Goal: Transaction & Acquisition: Purchase product/service

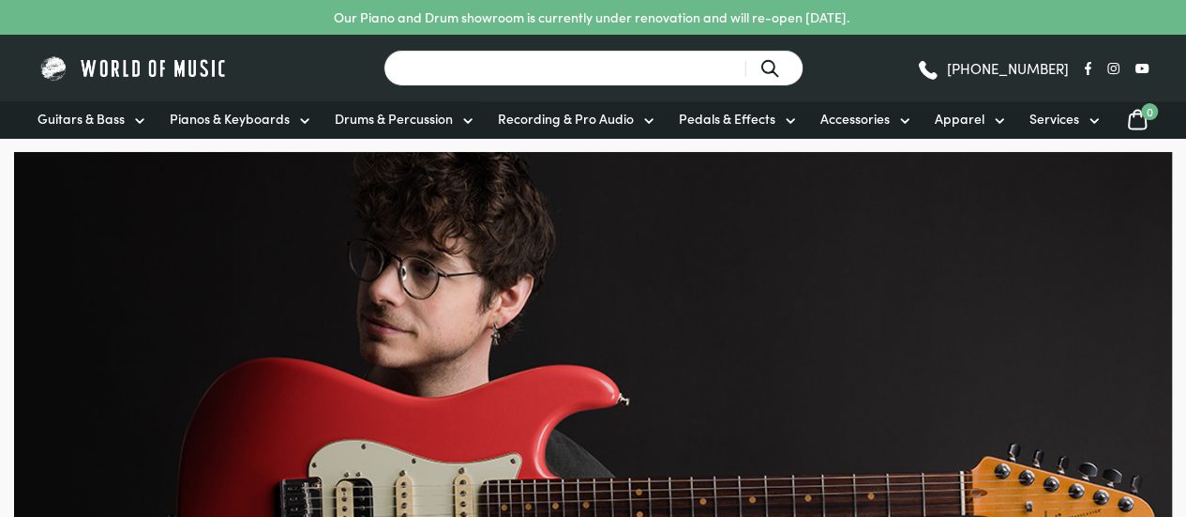
click at [492, 61] on input "Search for a product ..." at bounding box center [594, 68] width 420 height 37
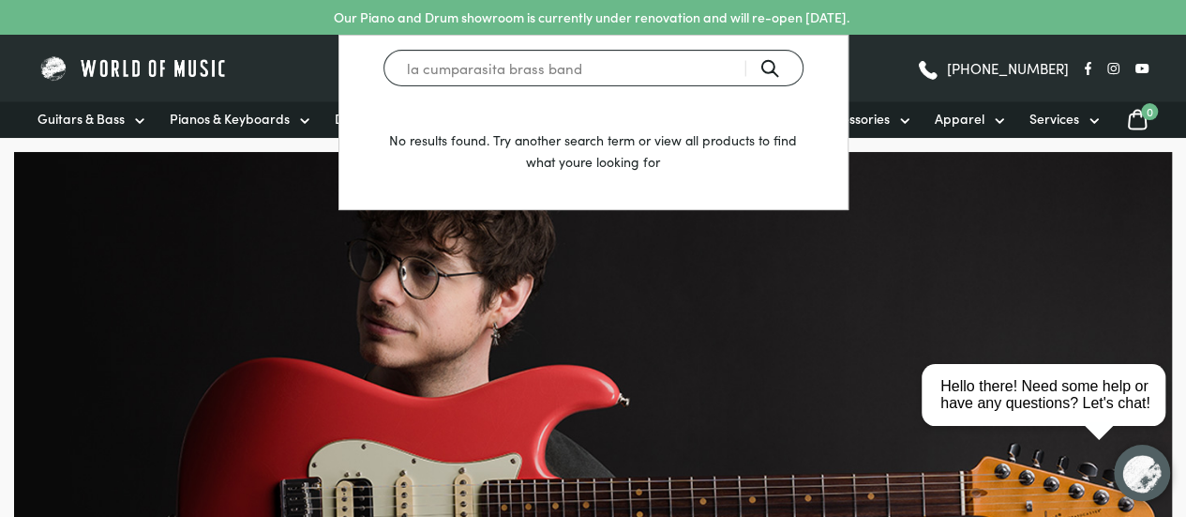
type input "la cumparasita brass band"
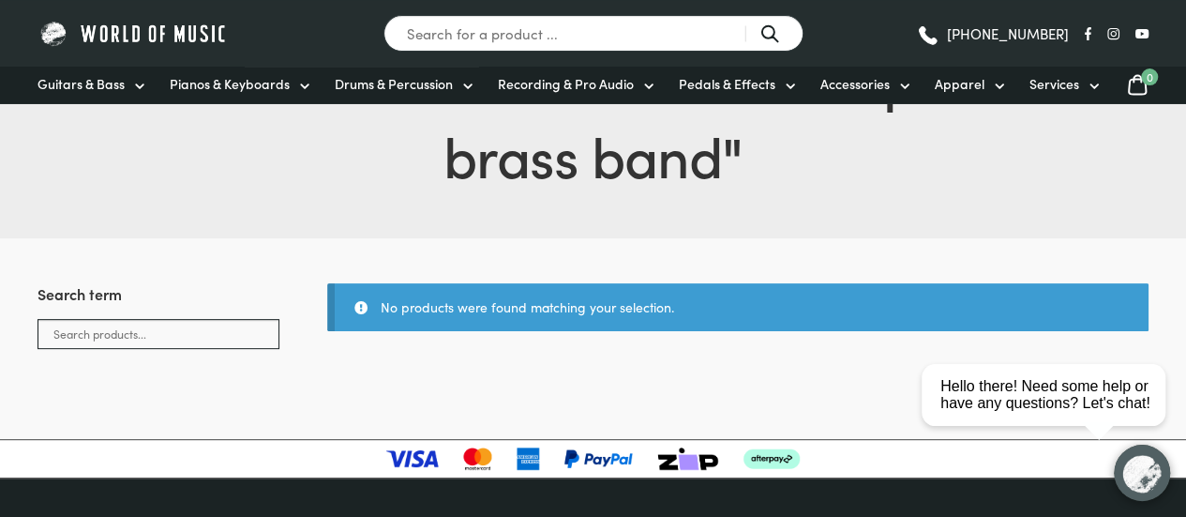
scroll to position [188, 0]
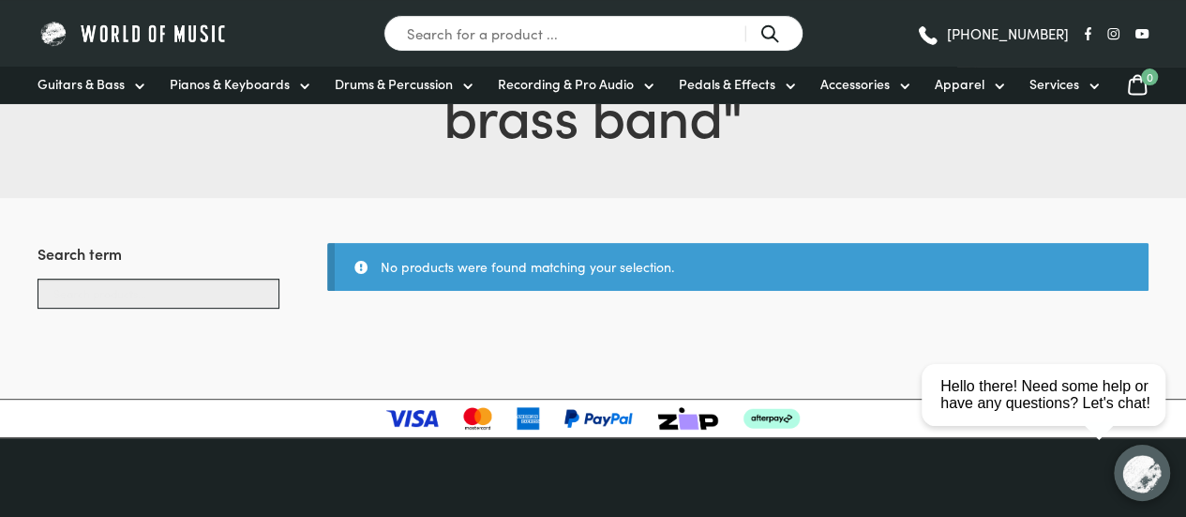
click at [98, 293] on input "Search products..." at bounding box center [159, 294] width 242 height 30
type input "comparasita"
